Goal: Task Accomplishment & Management: Use online tool/utility

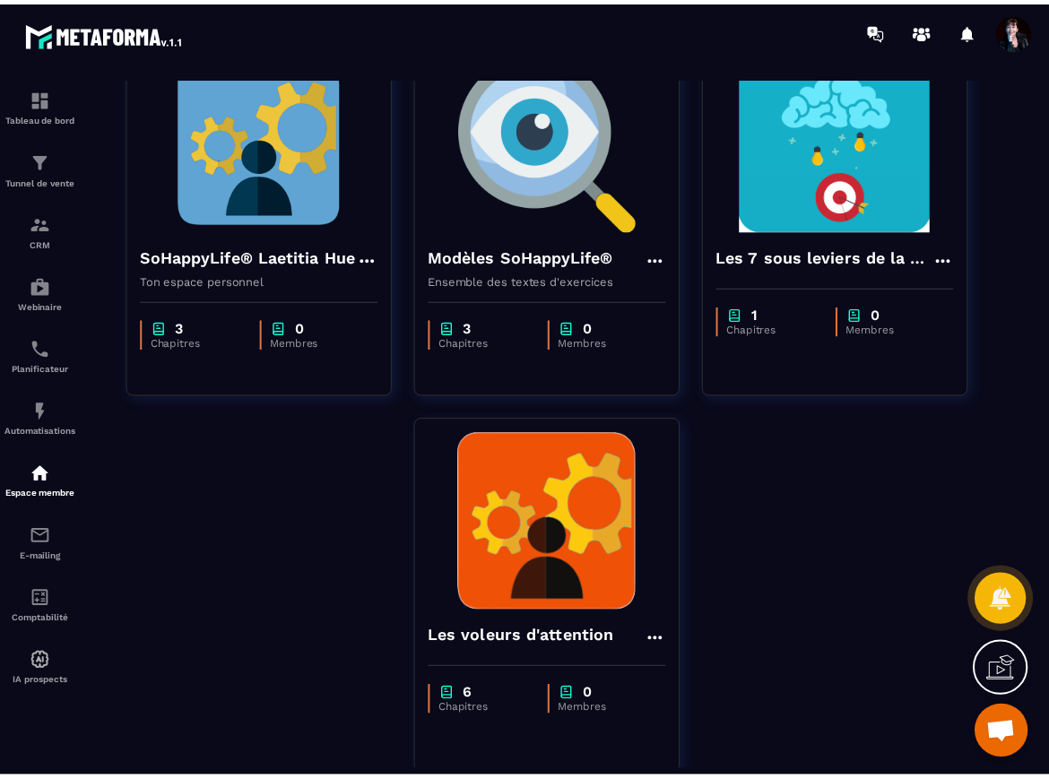
scroll to position [1035, 0]
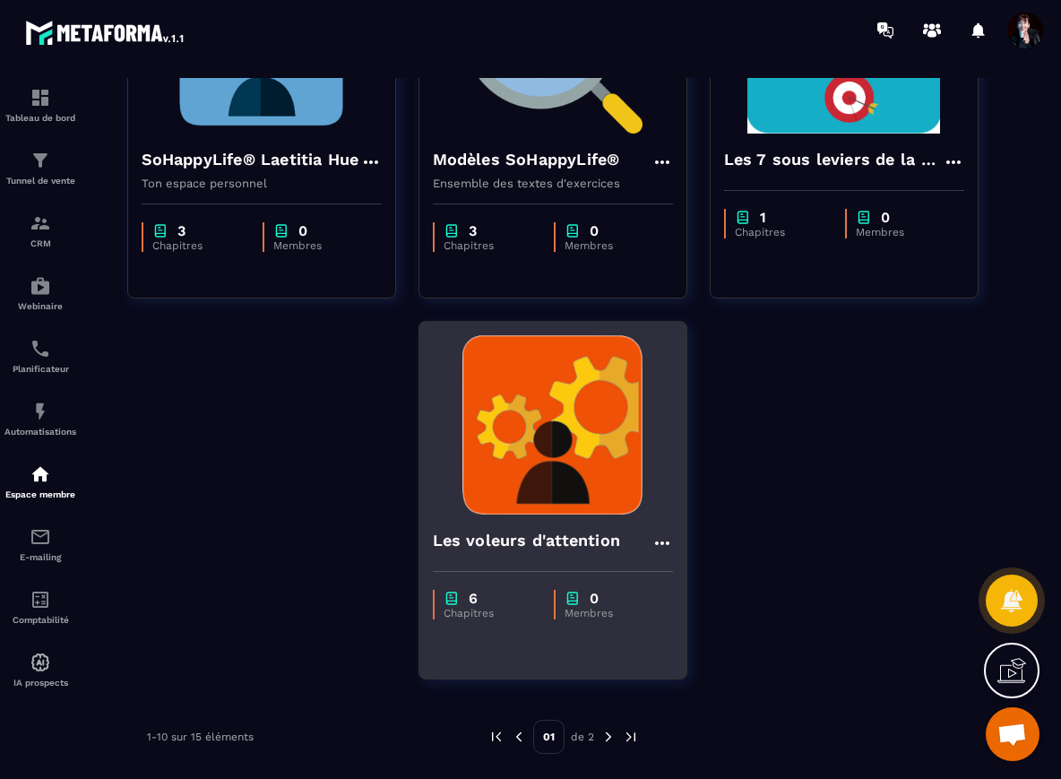
click at [532, 419] on img at bounding box center [553, 424] width 240 height 179
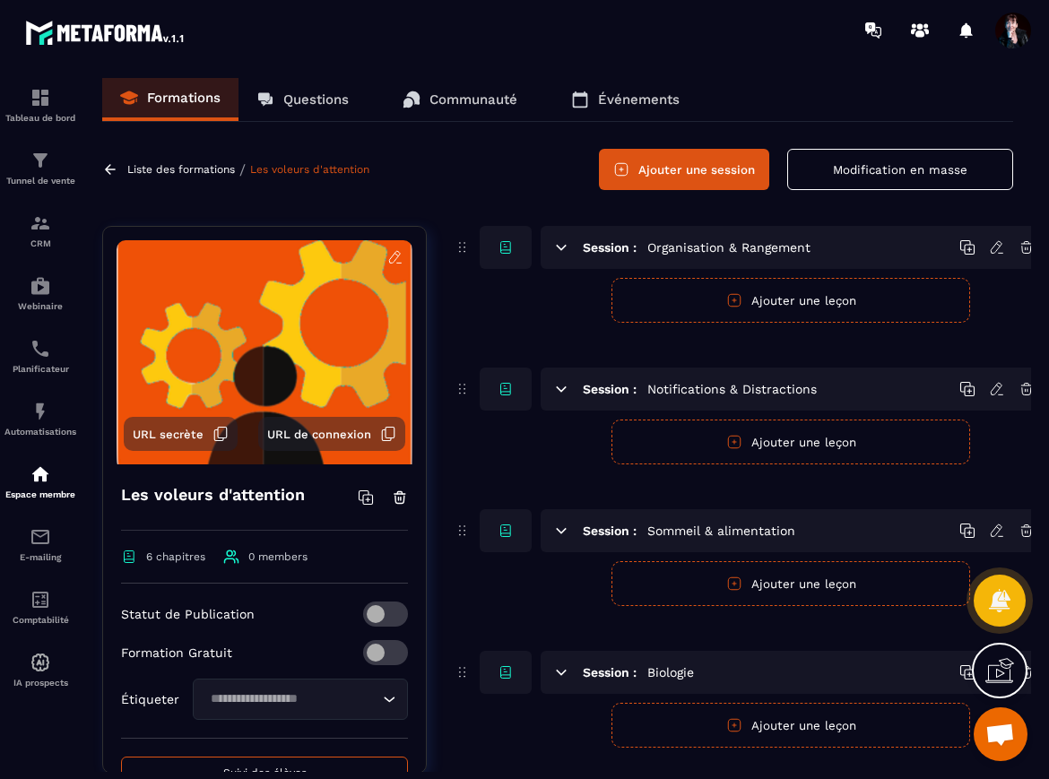
scroll to position [0, 19]
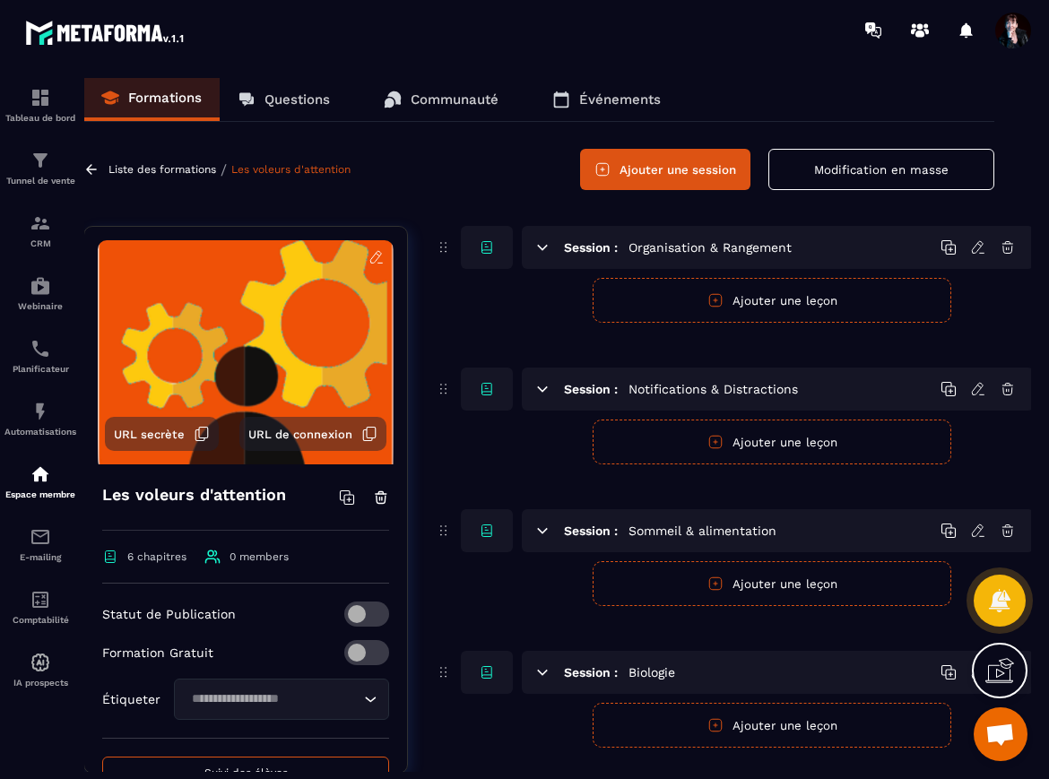
click at [975, 388] on icon at bounding box center [978, 389] width 16 height 16
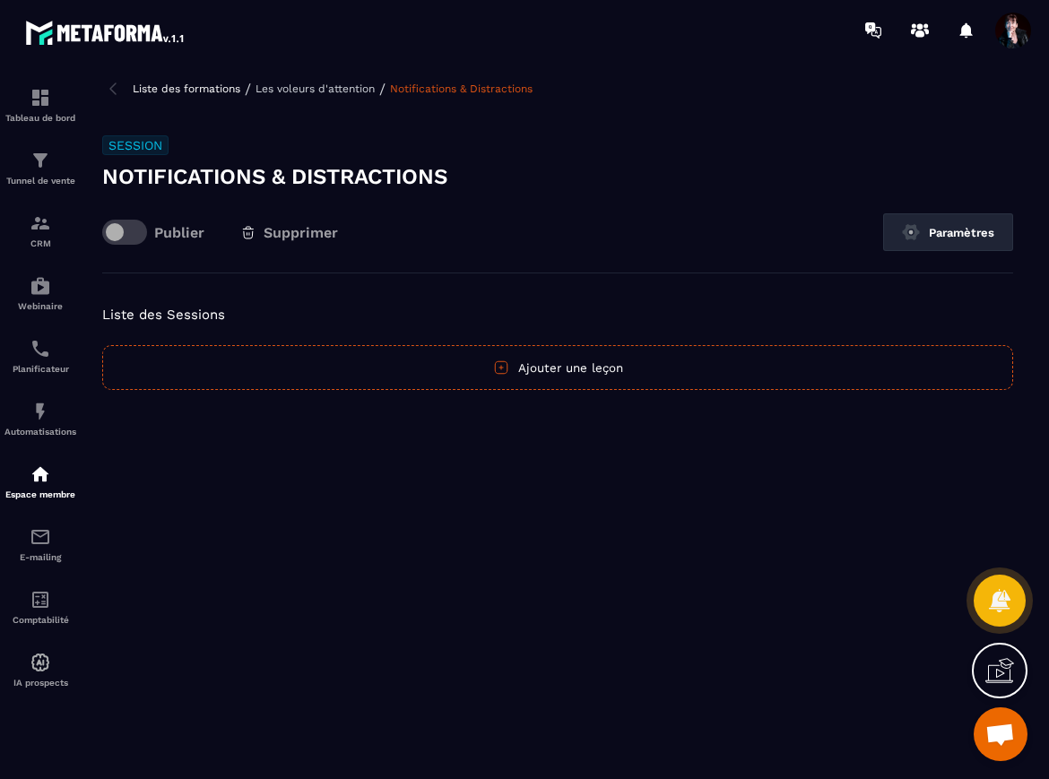
click at [702, 376] on button "Ajouter une leçon" at bounding box center [557, 367] width 911 height 45
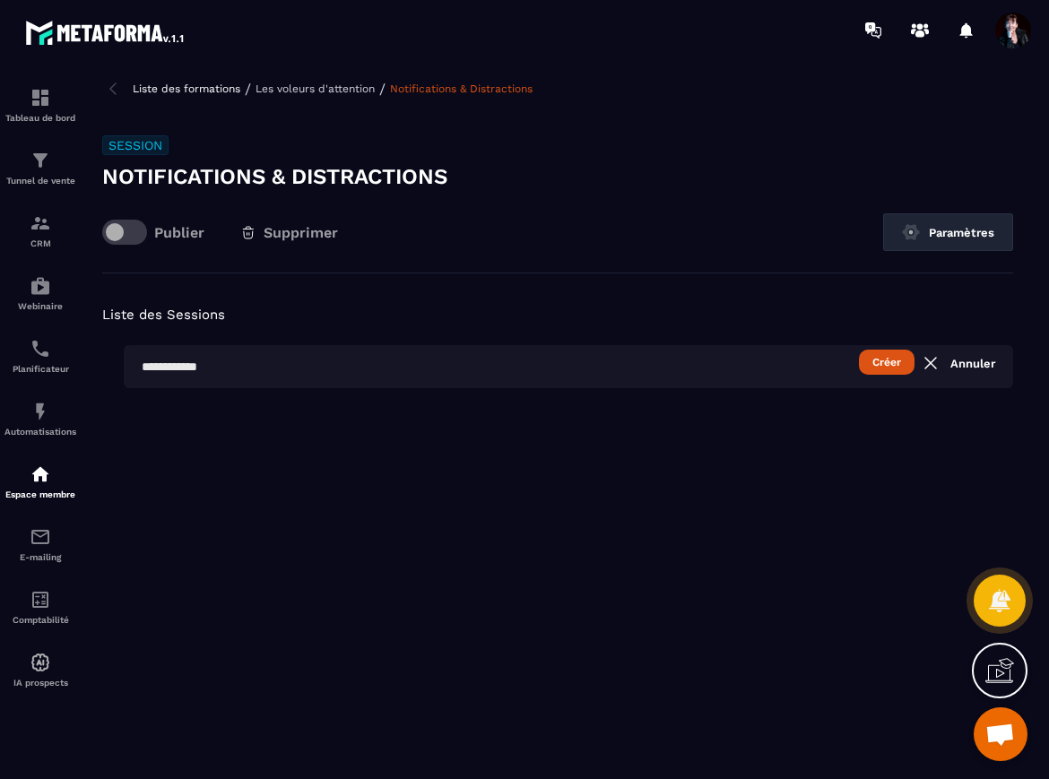
click at [220, 371] on input "text" at bounding box center [568, 366] width 889 height 43
type input "*"
click at [884, 359] on button "Créer" at bounding box center [887, 362] width 56 height 25
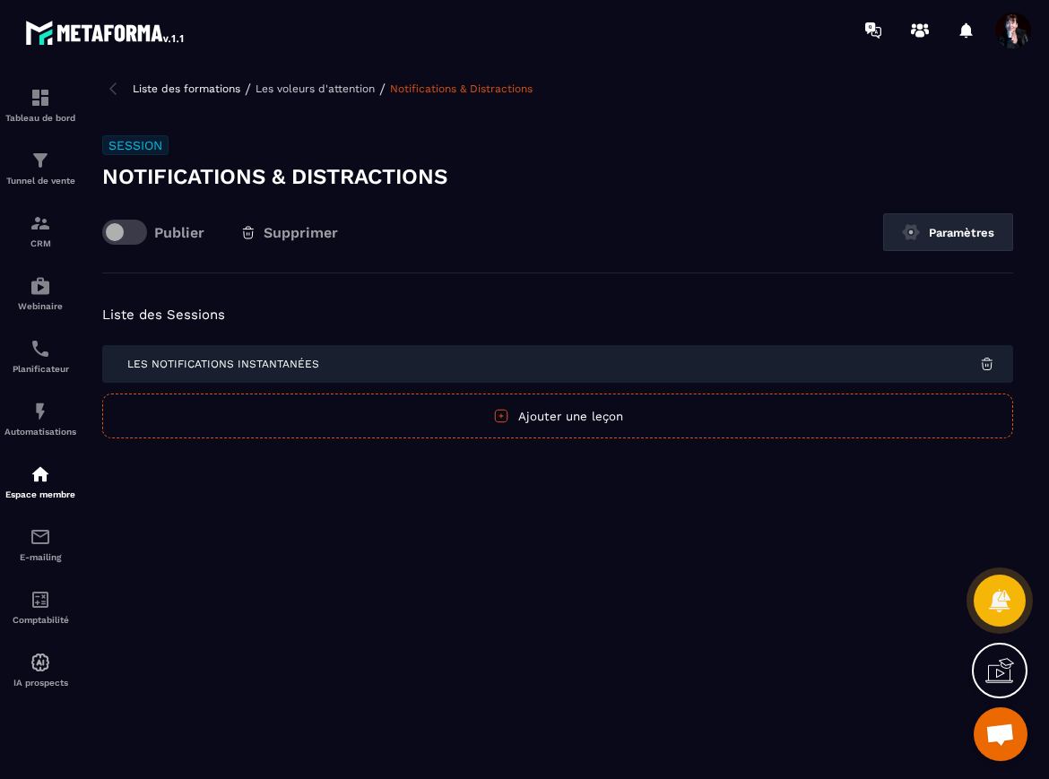
click at [983, 362] on img at bounding box center [987, 364] width 16 height 16
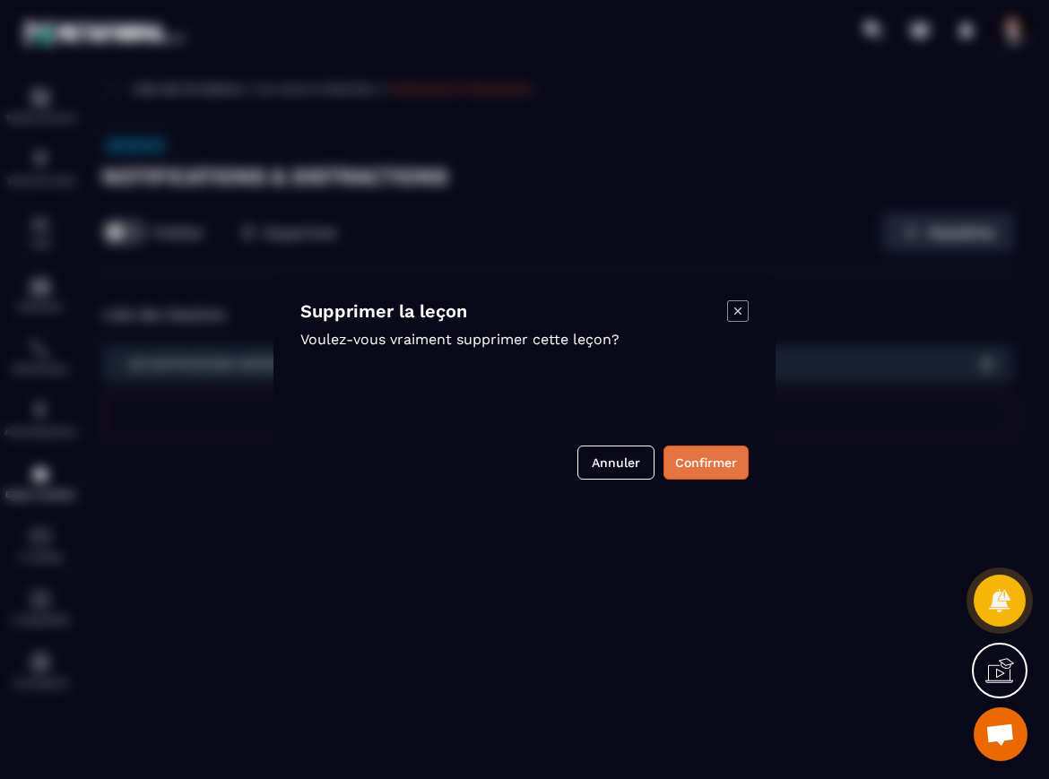
click at [703, 458] on button "Confirmer" at bounding box center [705, 462] width 85 height 34
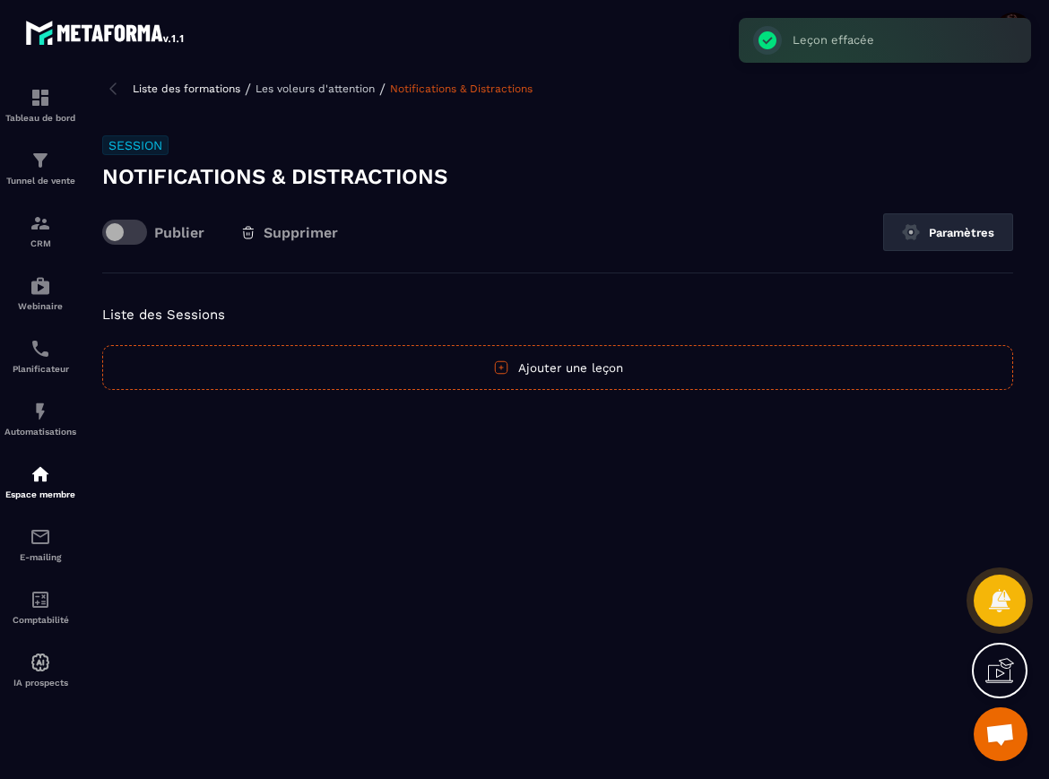
click at [653, 377] on button "Ajouter une leçon" at bounding box center [557, 367] width 911 height 45
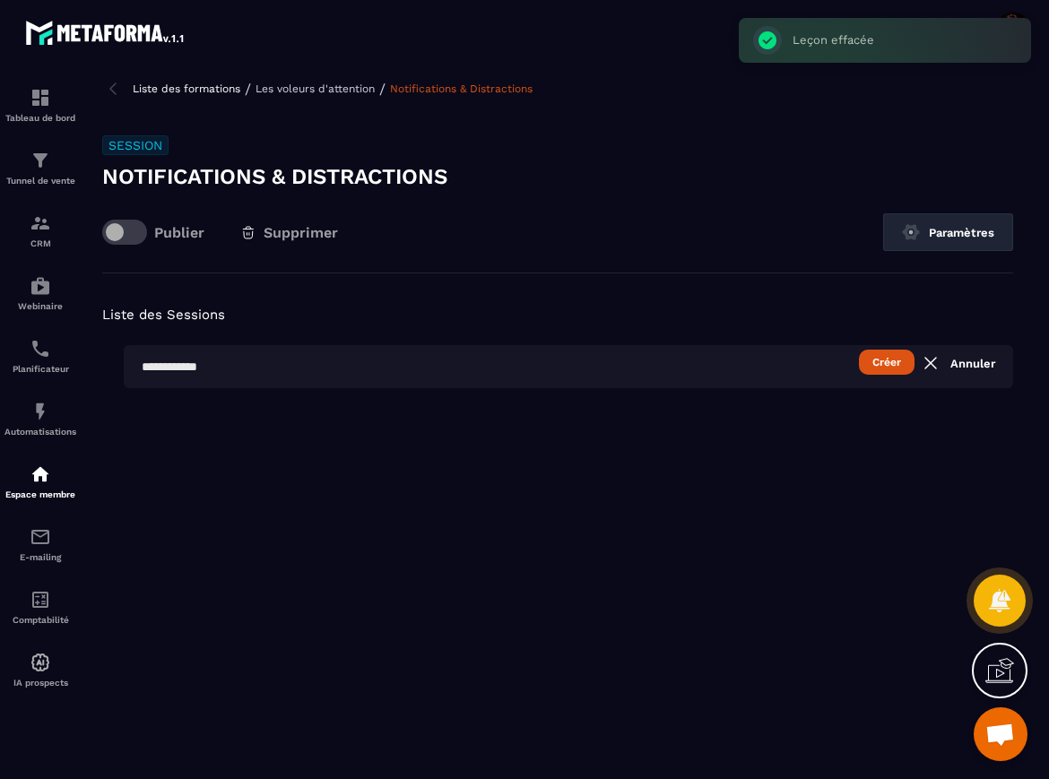
click at [579, 387] on input "text" at bounding box center [568, 366] width 889 height 43
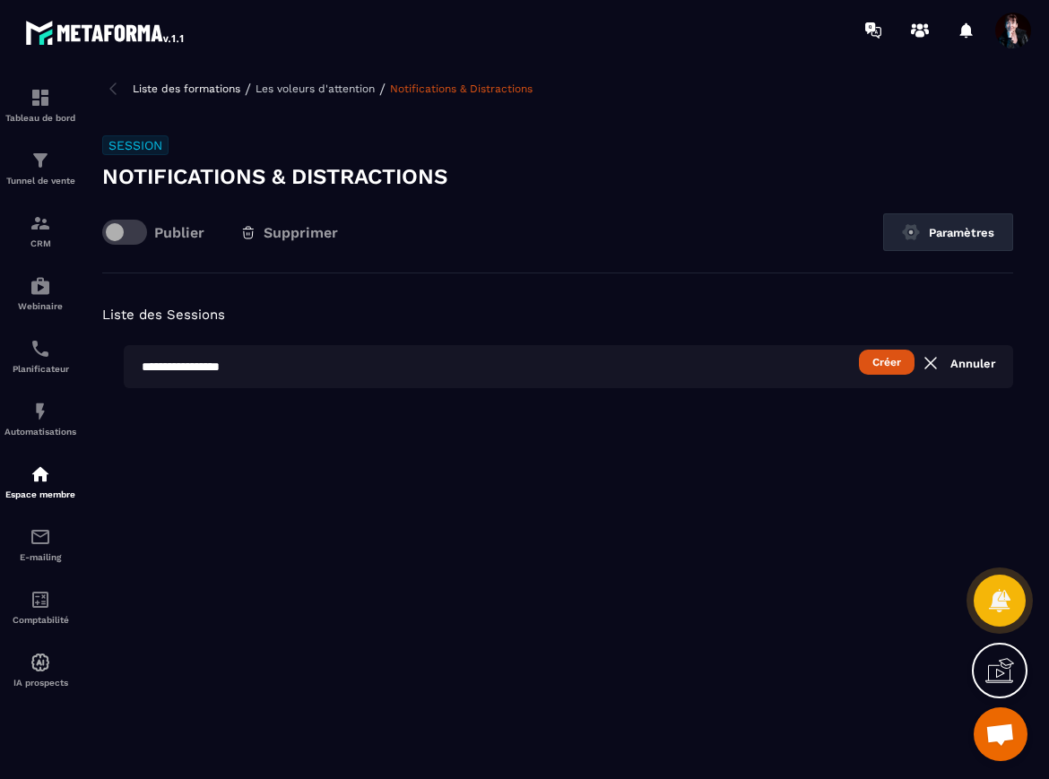
click at [900, 361] on button "Créer" at bounding box center [887, 362] width 56 height 25
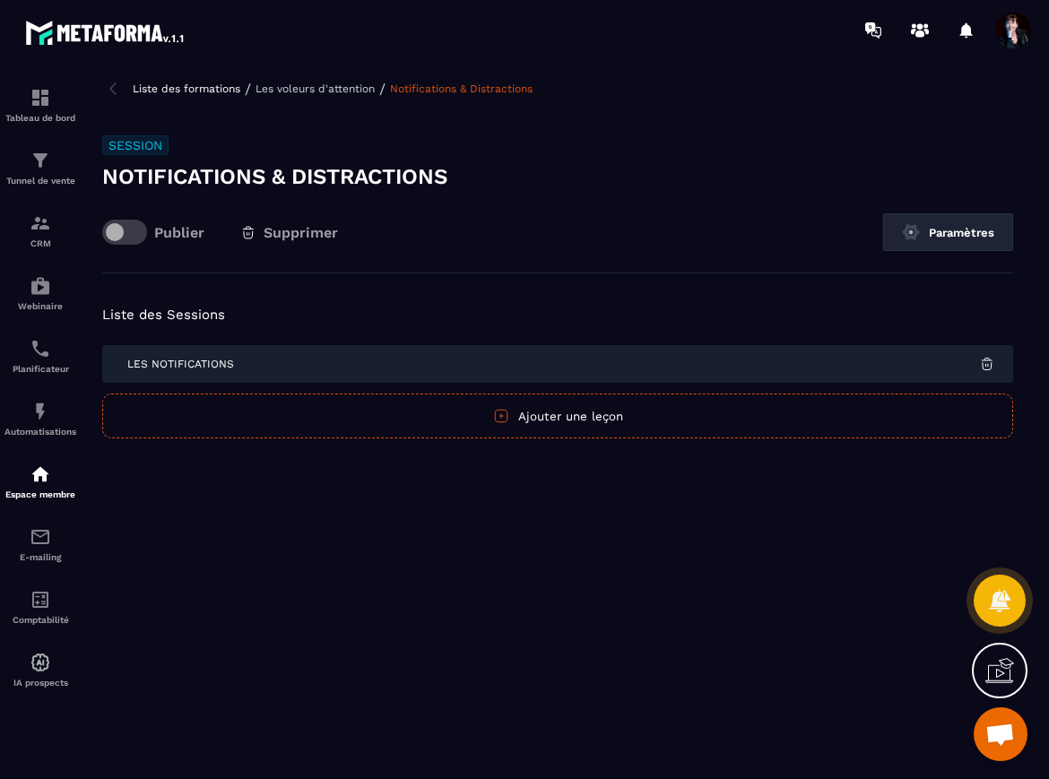
click at [850, 409] on button "Ajouter une leçon" at bounding box center [557, 415] width 911 height 45
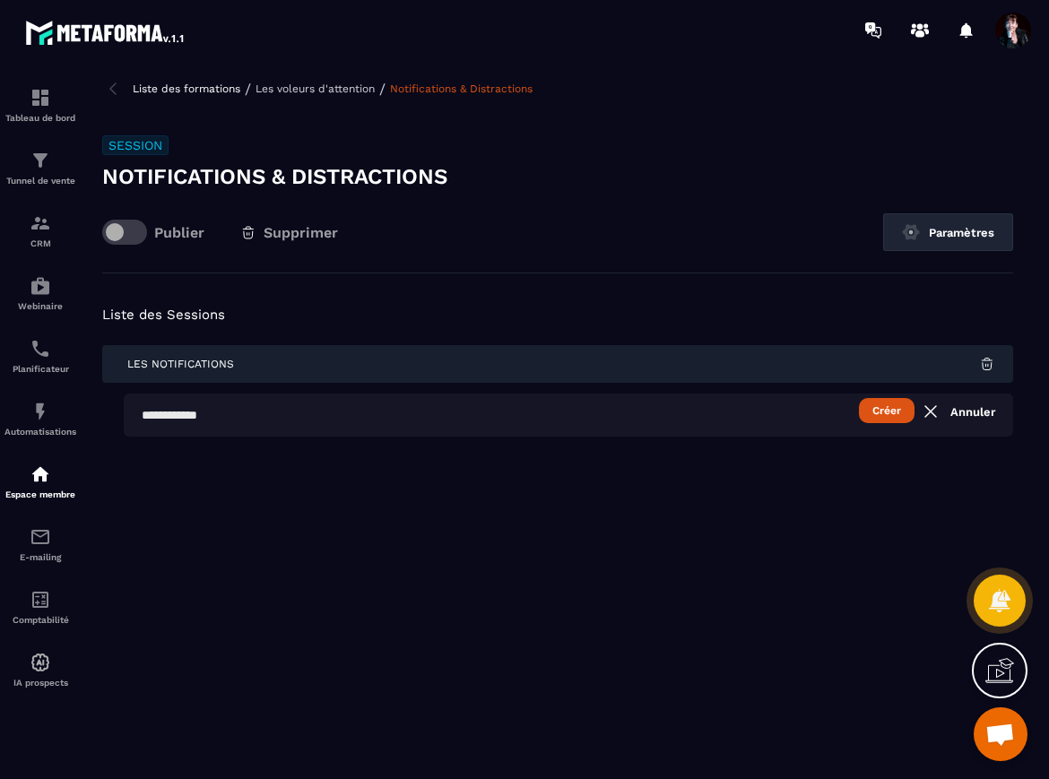
click at [591, 408] on input "text" at bounding box center [568, 414] width 889 height 43
click at [882, 414] on button "Créer" at bounding box center [887, 410] width 56 height 25
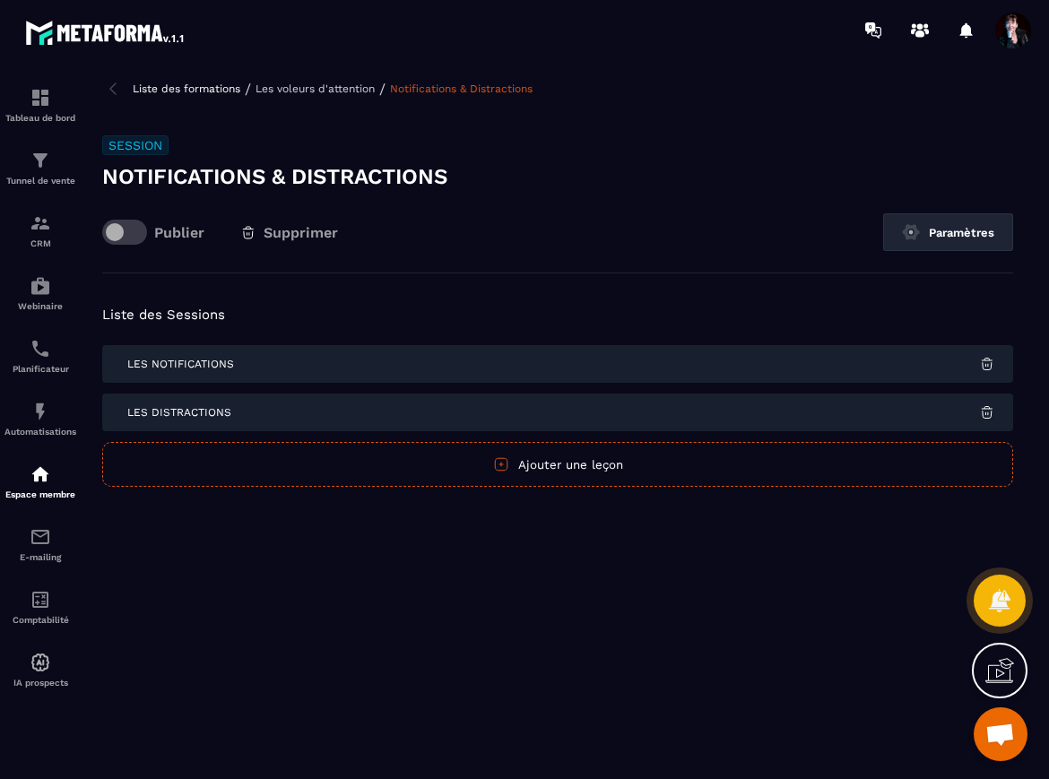
click at [599, 462] on button "Ajouter une leçon" at bounding box center [557, 464] width 911 height 45
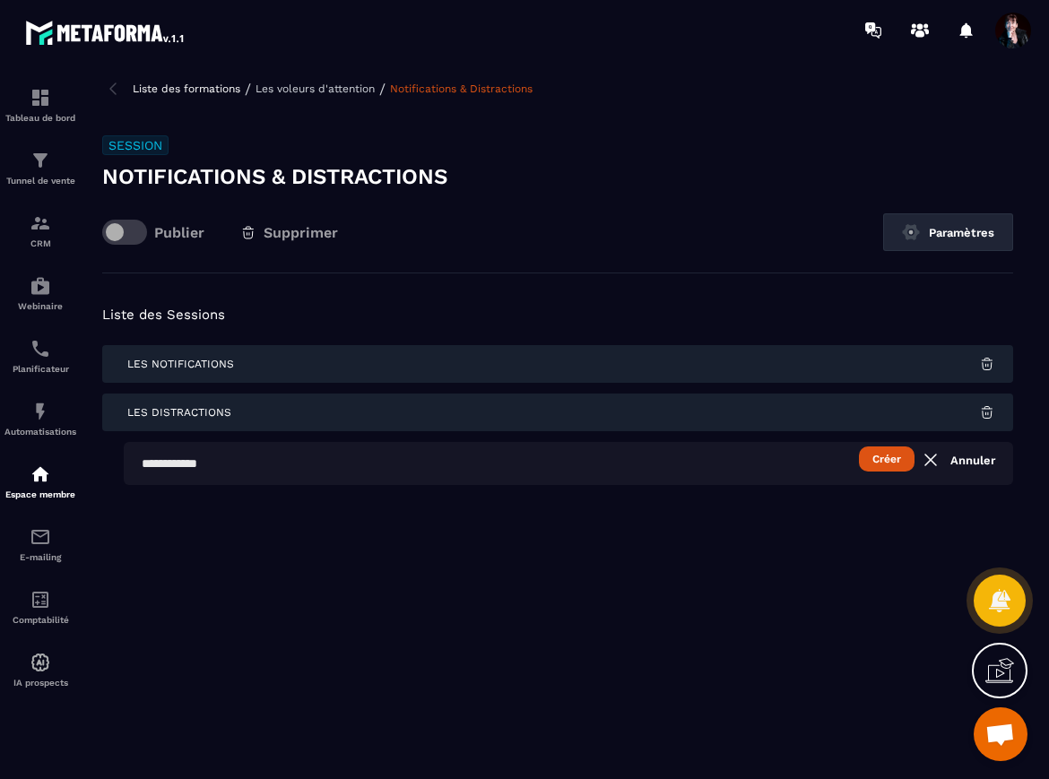
click at [590, 472] on input "text" at bounding box center [568, 463] width 889 height 43
type input "**********"
click at [894, 463] on button "Créer" at bounding box center [887, 458] width 56 height 25
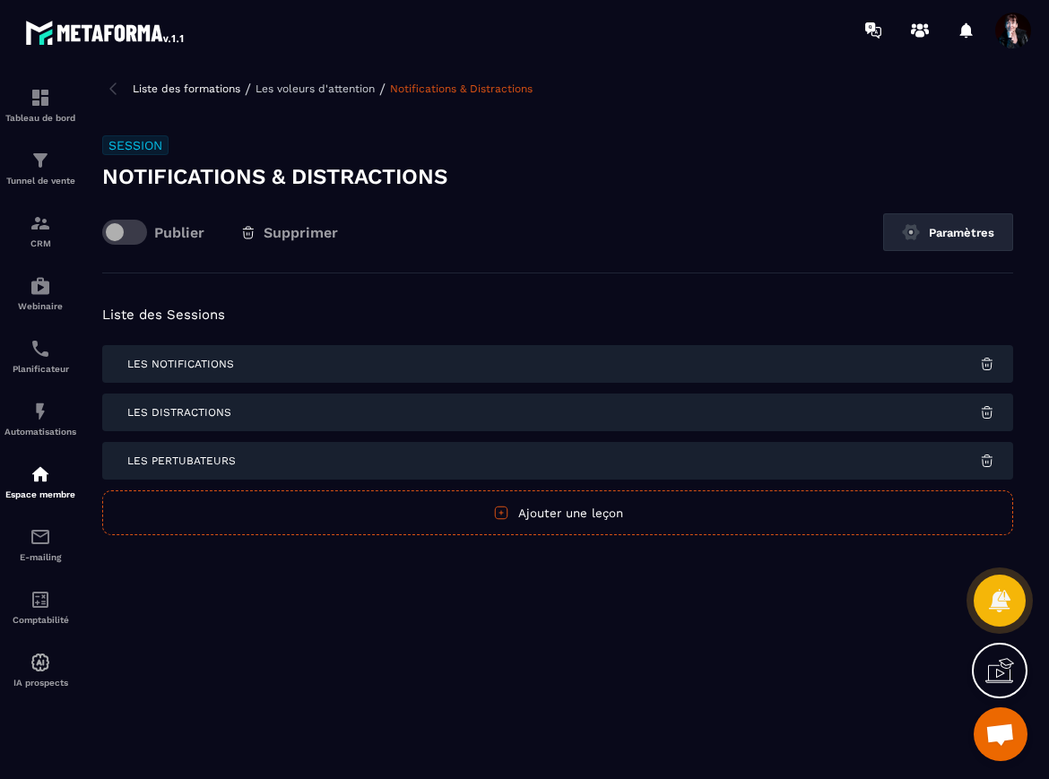
click at [317, 93] on p "Les voleurs d'attention" at bounding box center [314, 88] width 119 height 13
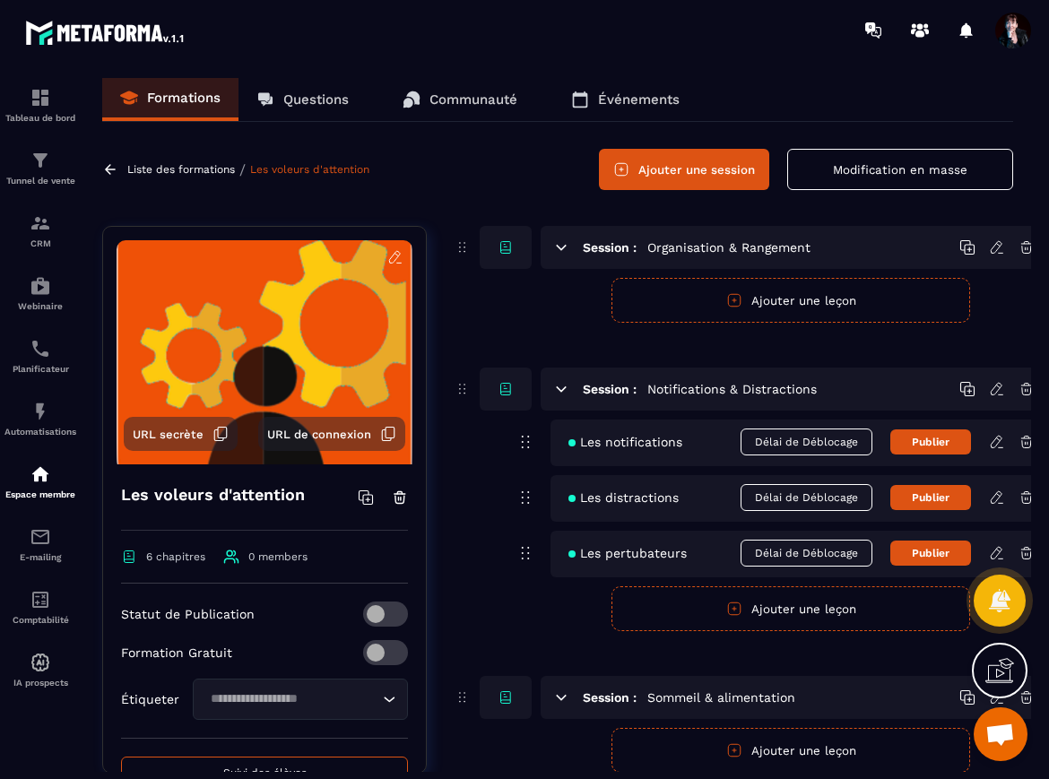
scroll to position [0, 19]
